Goal: Check status: Check status

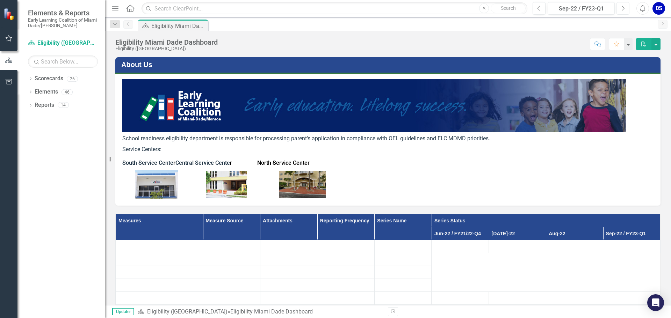
click at [622, 9] on icon "Next" at bounding box center [623, 8] width 4 height 6
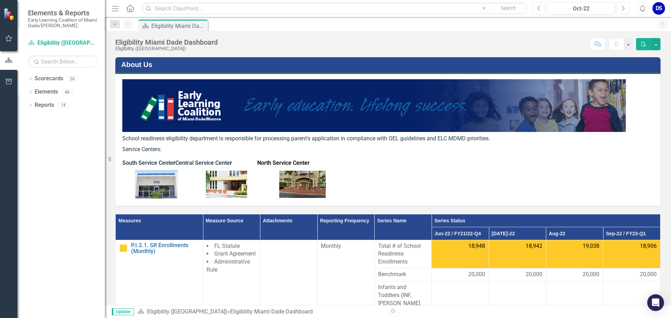
click at [622, 9] on icon "Next" at bounding box center [623, 8] width 4 height 6
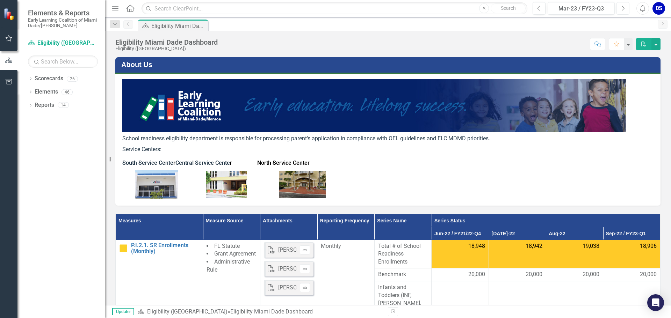
click at [622, 9] on icon "Next" at bounding box center [623, 8] width 4 height 6
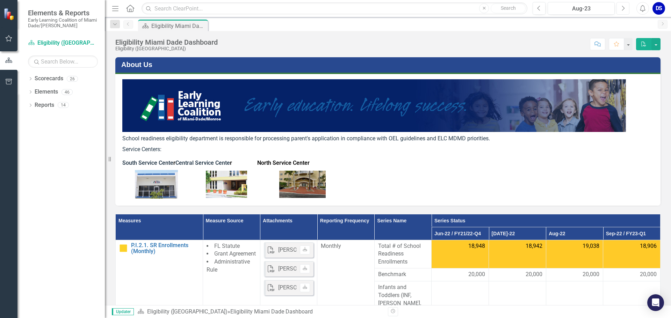
click at [622, 9] on icon "Next" at bounding box center [623, 8] width 4 height 6
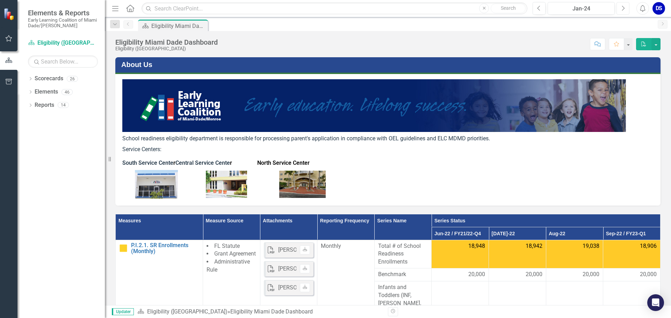
click at [622, 9] on icon "Next" at bounding box center [623, 8] width 4 height 6
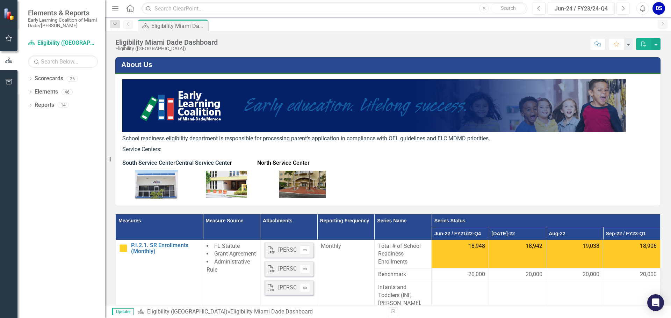
click at [622, 9] on icon "Next" at bounding box center [623, 8] width 4 height 6
click at [622, 10] on icon "Next" at bounding box center [623, 8] width 4 height 6
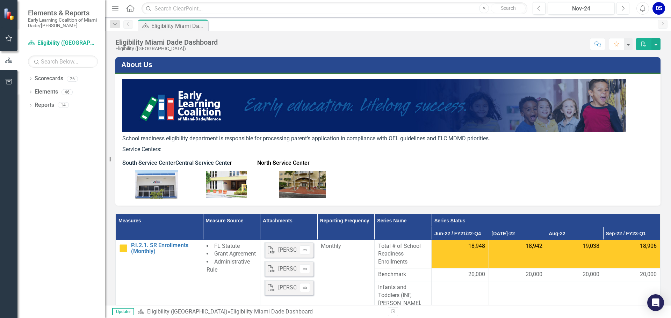
click at [622, 10] on icon "Next" at bounding box center [623, 8] width 4 height 6
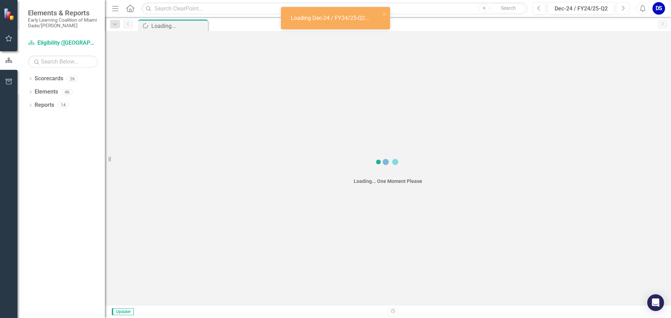
click at [622, 10] on icon "Next" at bounding box center [623, 8] width 4 height 6
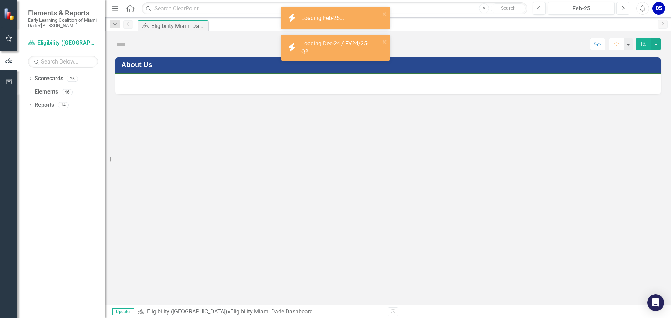
click at [622, 10] on icon "Next" at bounding box center [623, 8] width 4 height 6
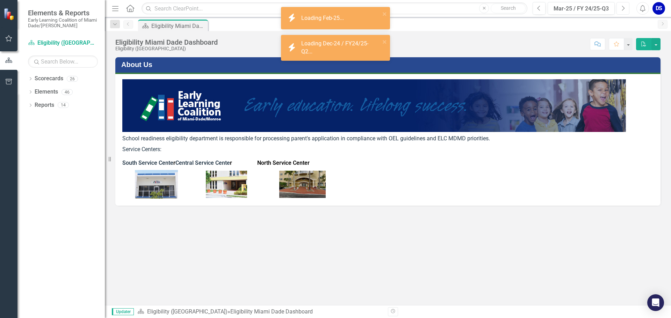
click at [622, 10] on icon "Next" at bounding box center [623, 8] width 4 height 6
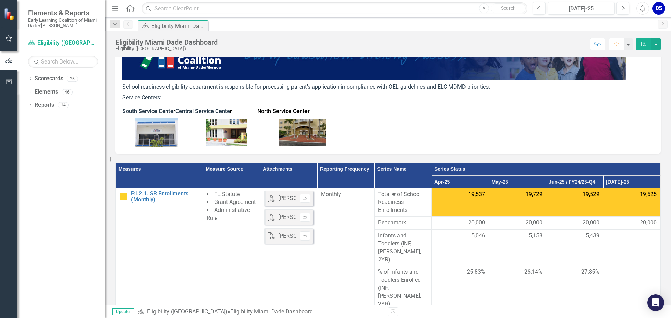
scroll to position [35, 0]
